Goal: Check status: Check status

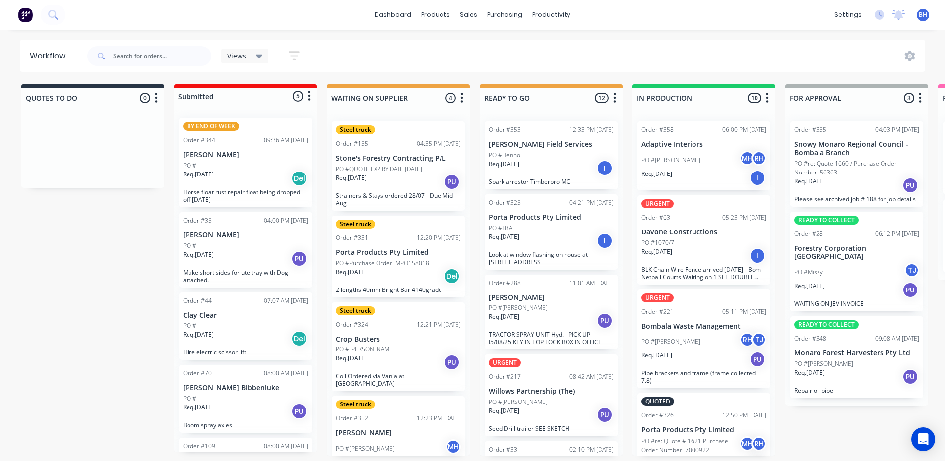
scroll to position [0, 595]
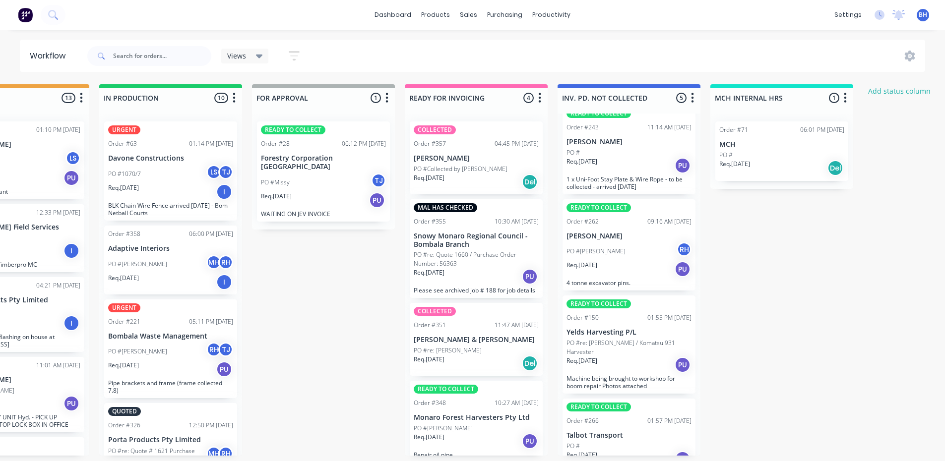
scroll to position [132, 0]
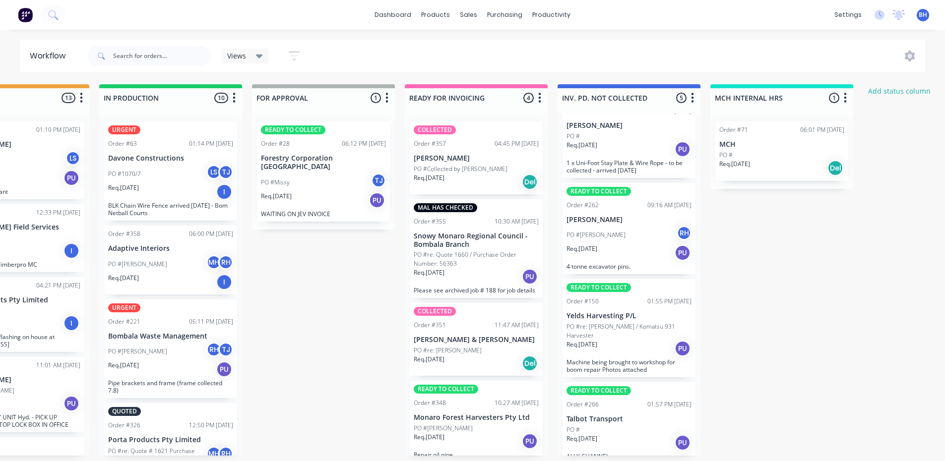
click at [475, 268] on div "Req. 08/08/25 PU" at bounding box center [476, 276] width 125 height 17
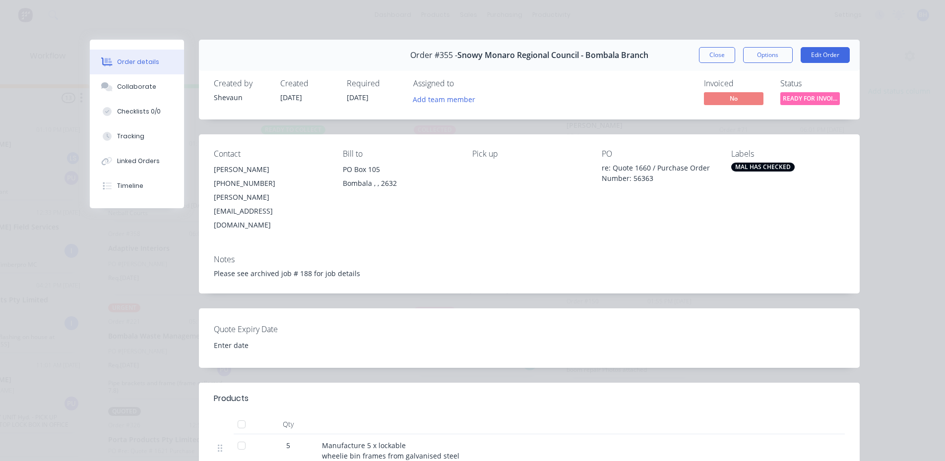
scroll to position [0, 533]
click at [709, 54] on button "Close" at bounding box center [717, 55] width 36 height 16
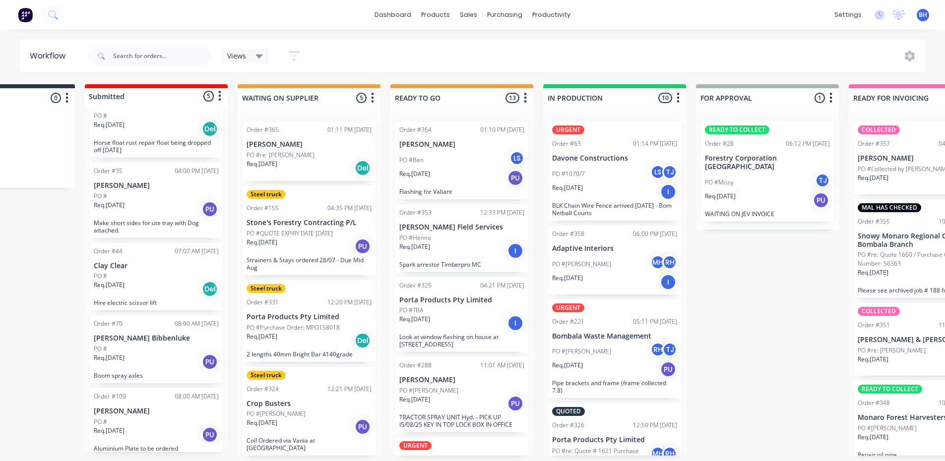
scroll to position [54, 0]
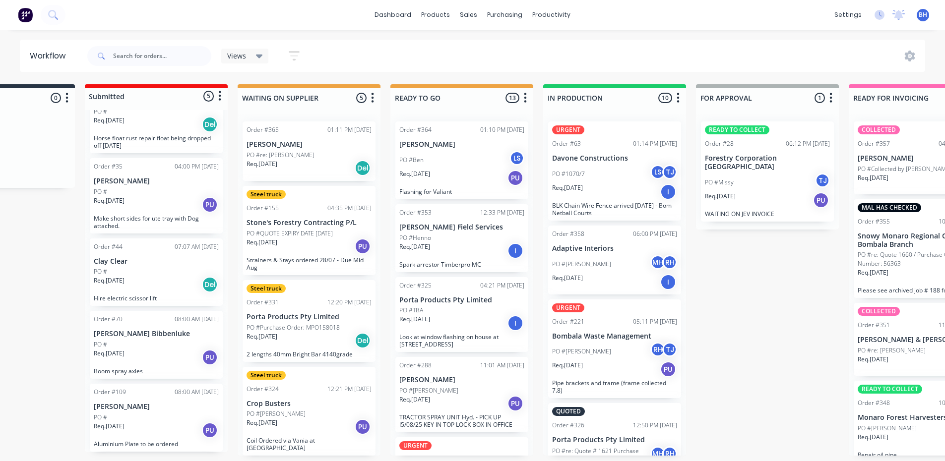
click at [614, 269] on div "PO #Lorin MH RH" at bounding box center [614, 264] width 125 height 19
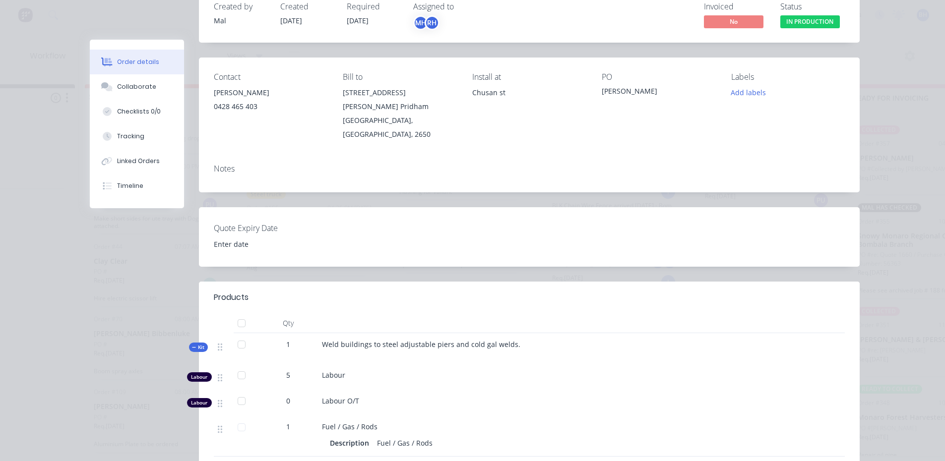
scroll to position [0, 0]
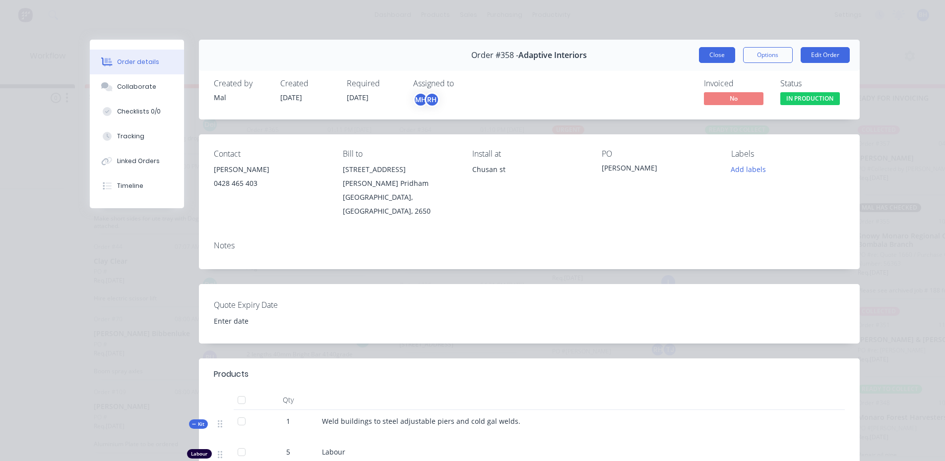
click at [706, 48] on button "Close" at bounding box center [717, 55] width 36 height 16
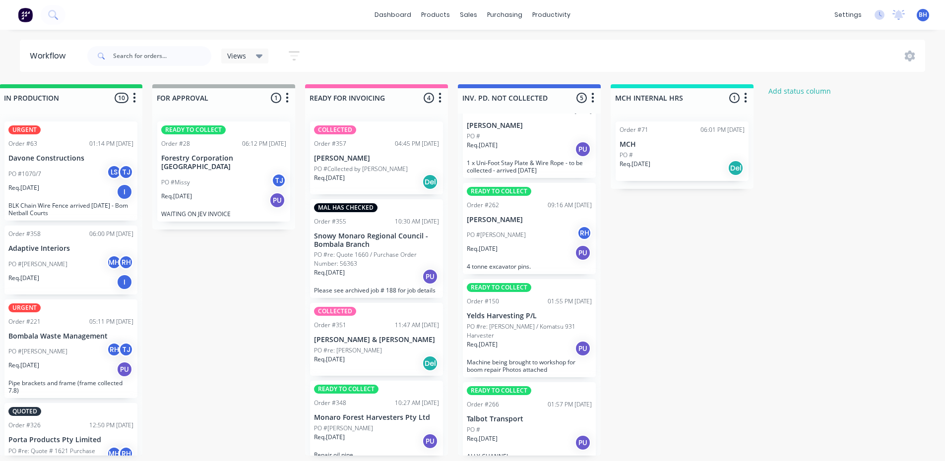
scroll to position [0, 676]
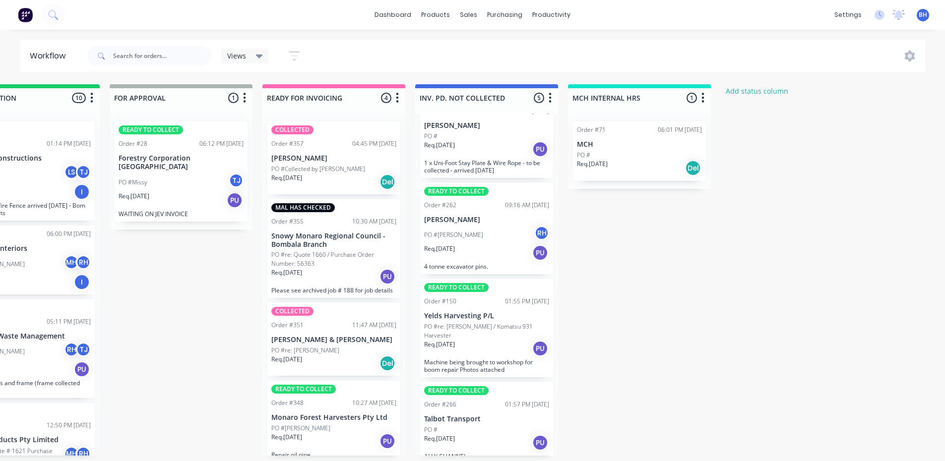
click at [493, 239] on div "PO #Darren RH" at bounding box center [486, 235] width 125 height 19
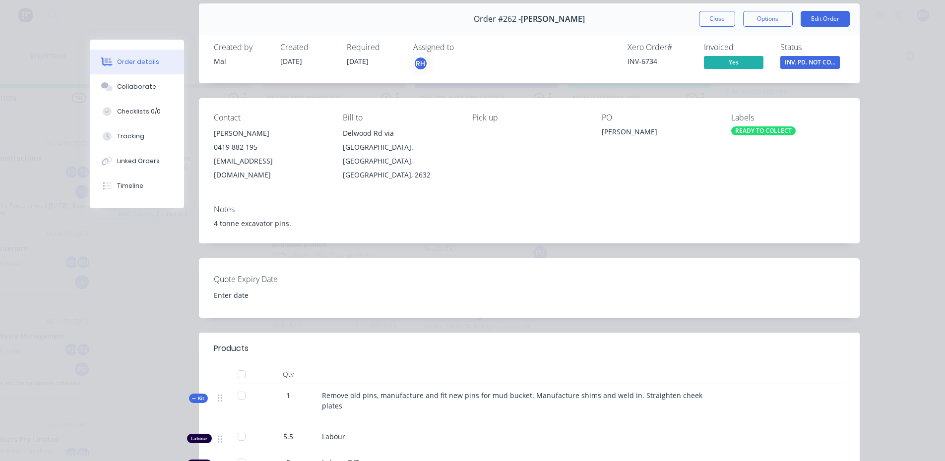
scroll to position [0, 0]
